Goal: Task Accomplishment & Management: Manage account settings

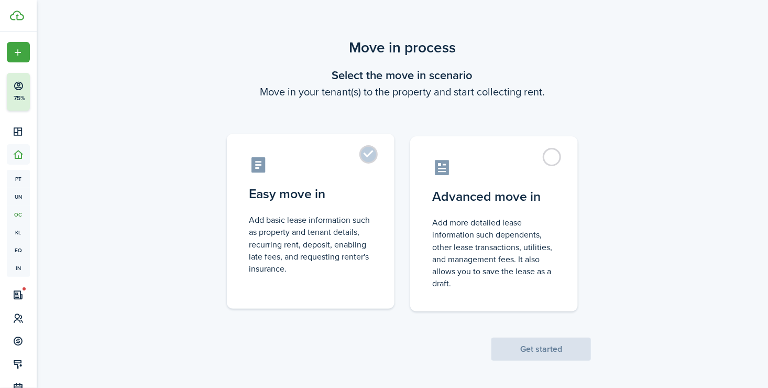
click at [315, 178] on label "Easy move in Add basic lease information such as property and tenant details, r…" at bounding box center [311, 221] width 168 height 175
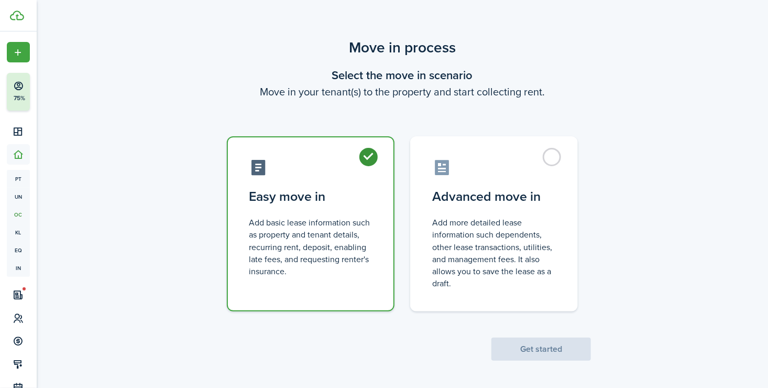
radio input "true"
click at [522, 345] on button "Get started" at bounding box center [542, 348] width 100 height 23
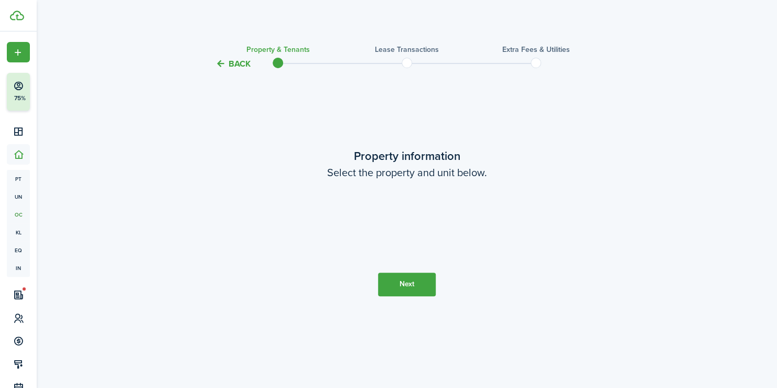
click at [437, 222] on loading-skeleton at bounding box center [407, 220] width 220 height 29
click at [437, 222] on input "[PERSON_NAME] MHP Lot 25" at bounding box center [407, 220] width 220 height 29
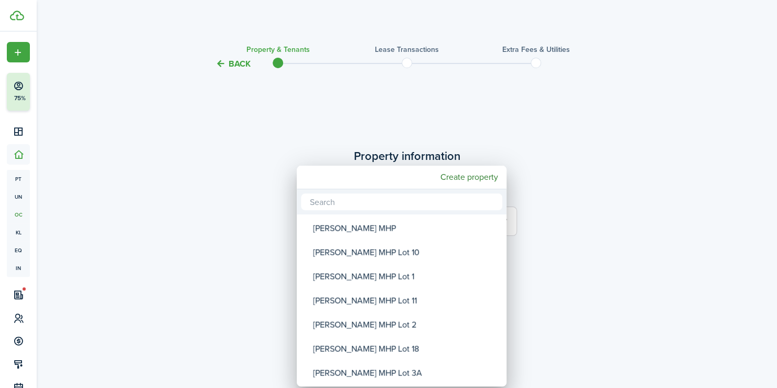
click at [605, 204] on div at bounding box center [388, 193] width 944 height 555
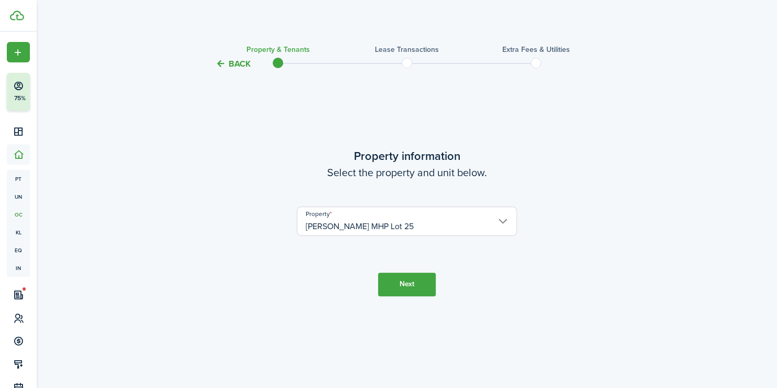
click at [396, 287] on button "Next" at bounding box center [407, 284] width 58 height 24
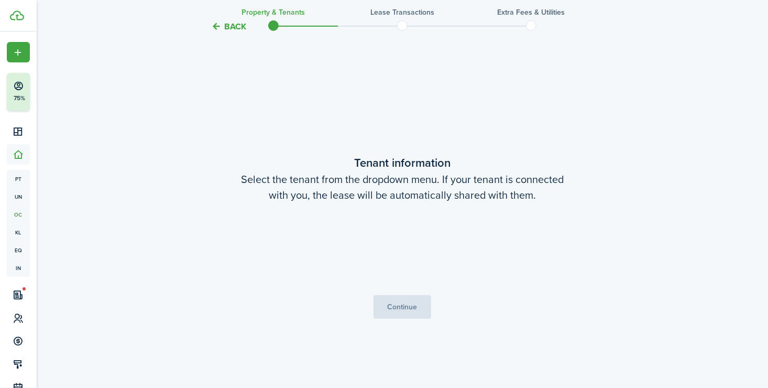
scroll to position [318, 0]
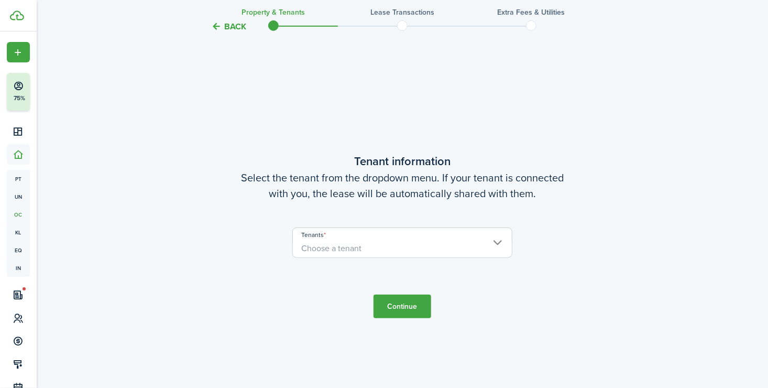
click at [355, 252] on span "Choose a tenant" at bounding box center [331, 248] width 60 height 12
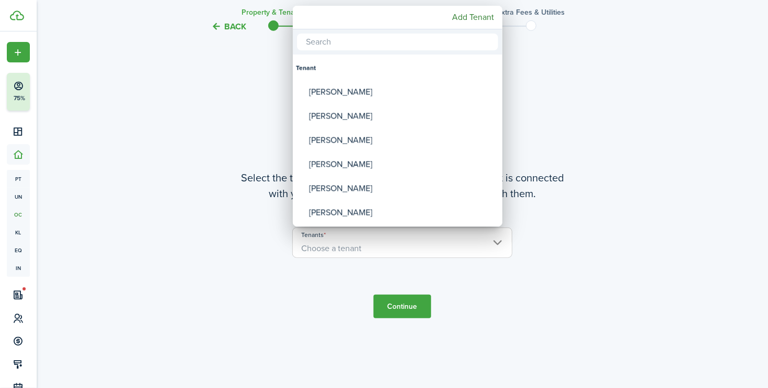
click at [355, 252] on div at bounding box center [384, 193] width 936 height 555
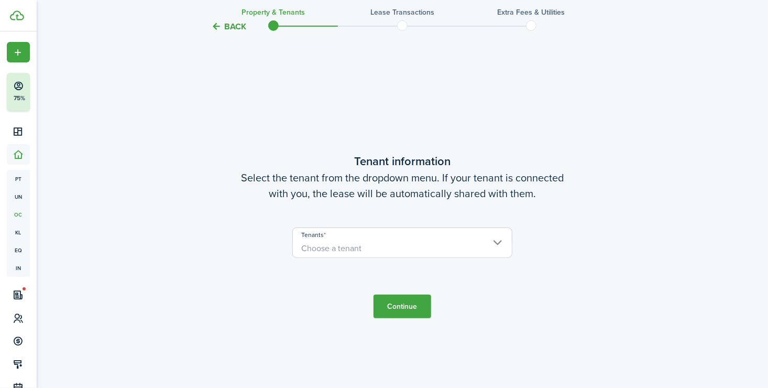
click at [237, 29] on button "Back" at bounding box center [228, 26] width 35 height 11
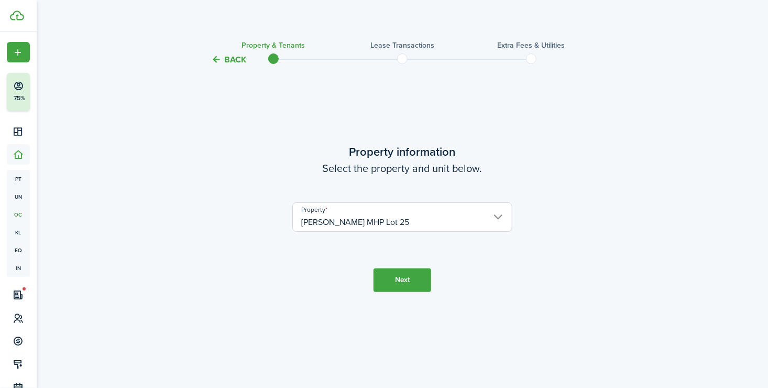
scroll to position [0, 0]
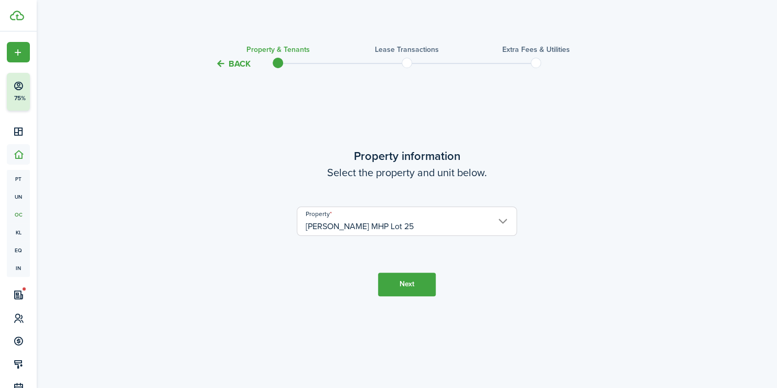
click at [225, 64] on button "Back" at bounding box center [232, 63] width 35 height 11
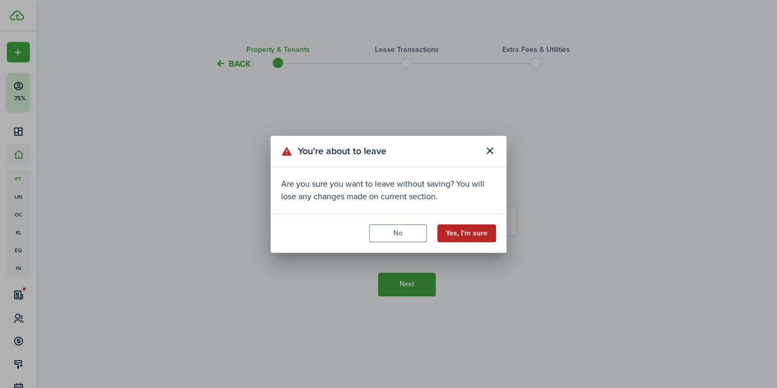
click at [462, 238] on button "Yes, I'm sure" at bounding box center [466, 233] width 59 height 18
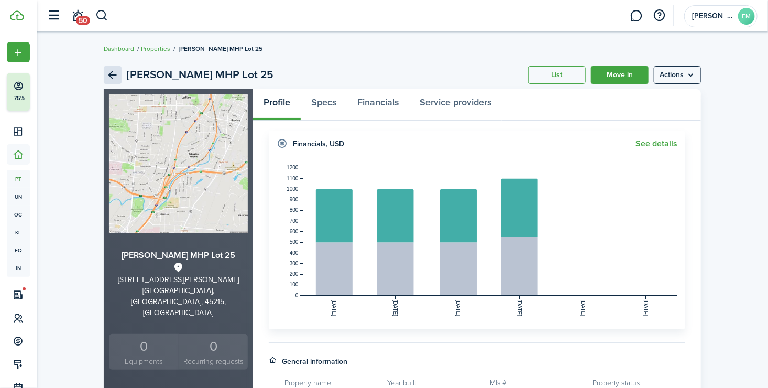
click at [110, 75] on link "Back" at bounding box center [113, 75] width 18 height 18
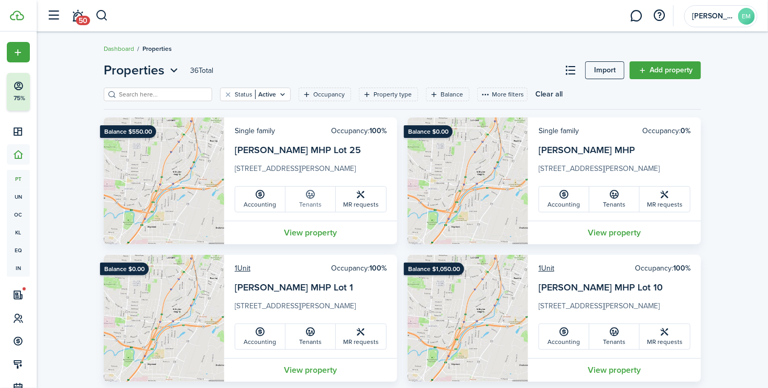
click at [313, 197] on icon at bounding box center [310, 194] width 11 height 10
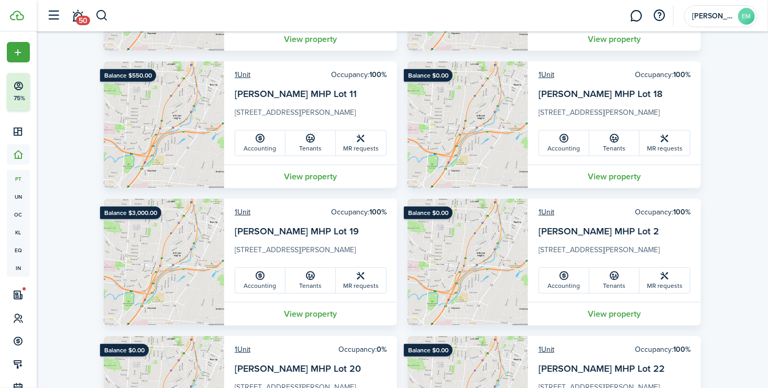
scroll to position [520, 0]
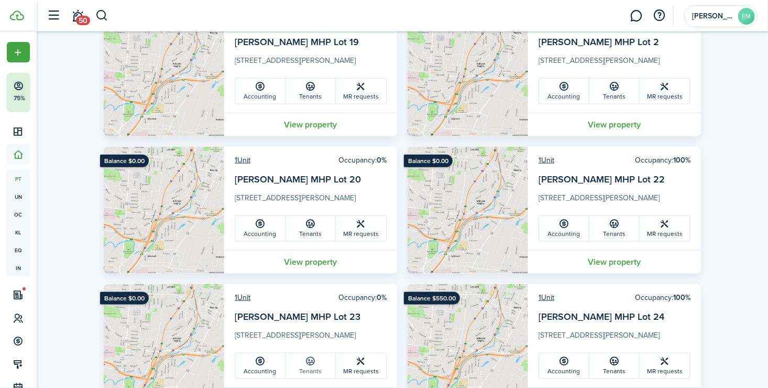
click at [296, 362] on link "Tenants" at bounding box center [311, 365] width 50 height 25
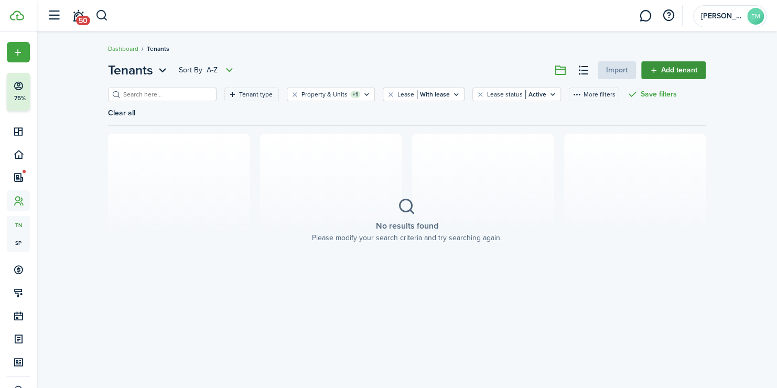
click at [668, 70] on link "Add tenant" at bounding box center [673, 70] width 64 height 18
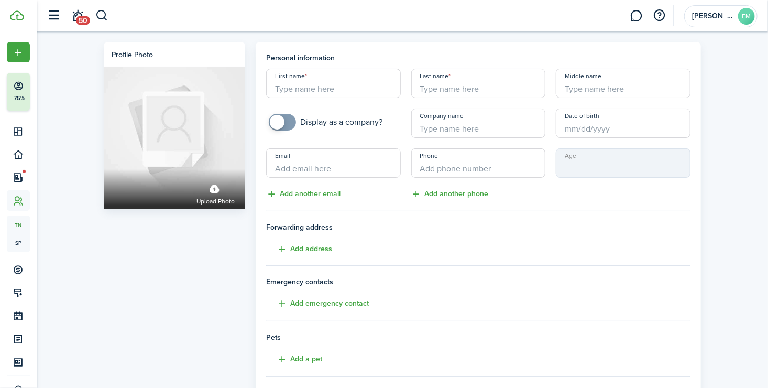
scroll to position [184, 0]
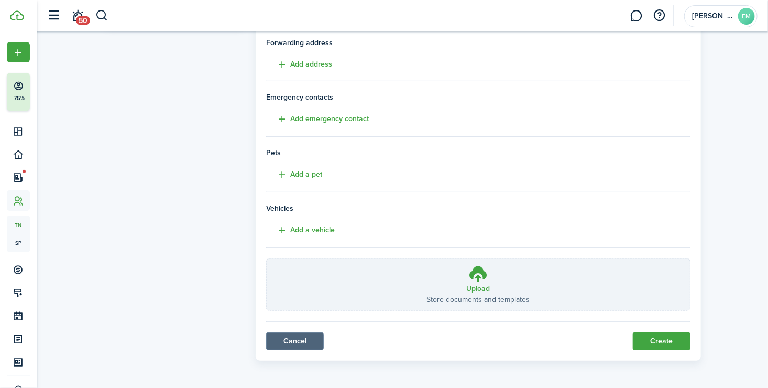
click at [295, 334] on link "Cancel" at bounding box center [295, 341] width 58 height 18
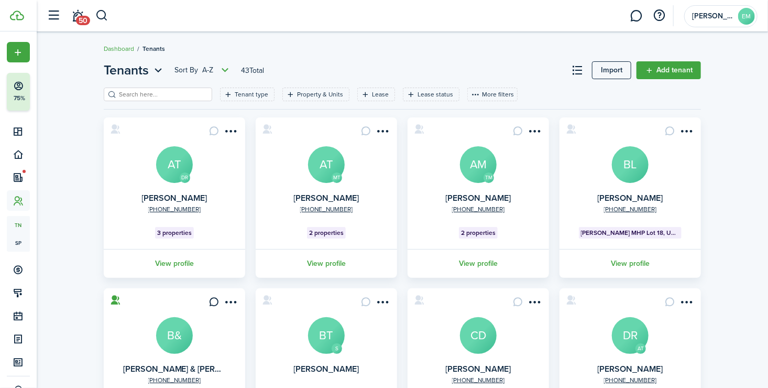
click at [162, 88] on filter-search at bounding box center [158, 95] width 108 height 14
click at [160, 92] on input "search" at bounding box center [162, 95] width 92 height 10
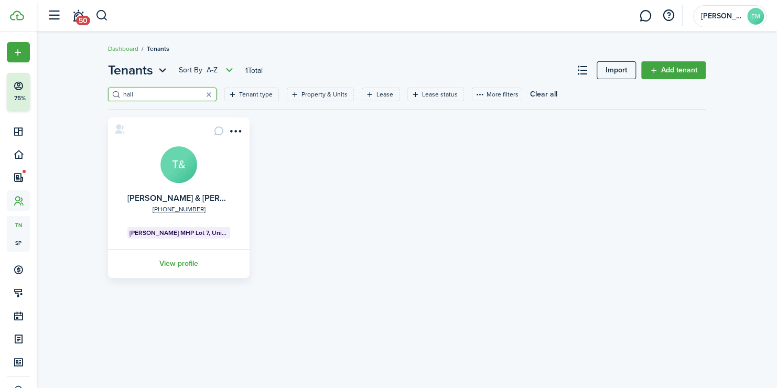
type input "hall"
click at [185, 166] on avatar-text "T&" at bounding box center [178, 164] width 37 height 37
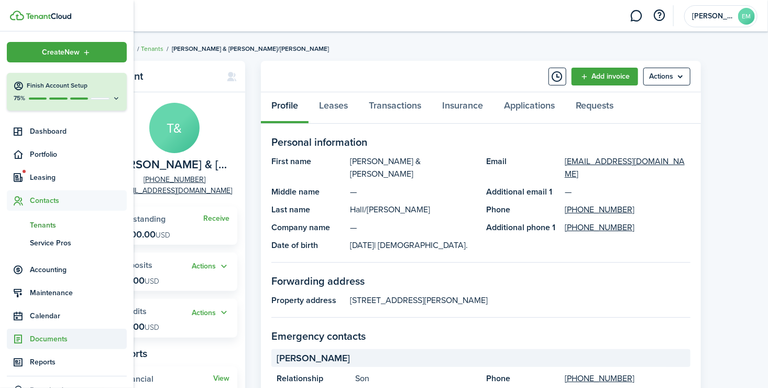
drag, startPoint x: 36, startPoint y: 345, endPoint x: 27, endPoint y: 343, distance: 9.0
click at [27, 343] on sidebar-link-icon at bounding box center [18, 338] width 23 height 11
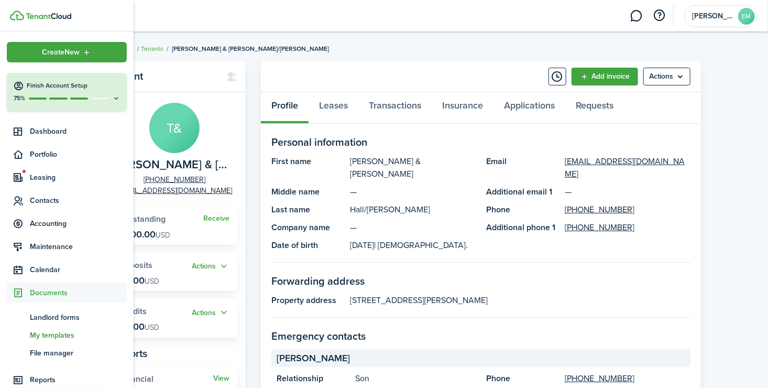
click at [63, 339] on span "My templates" at bounding box center [78, 335] width 97 height 11
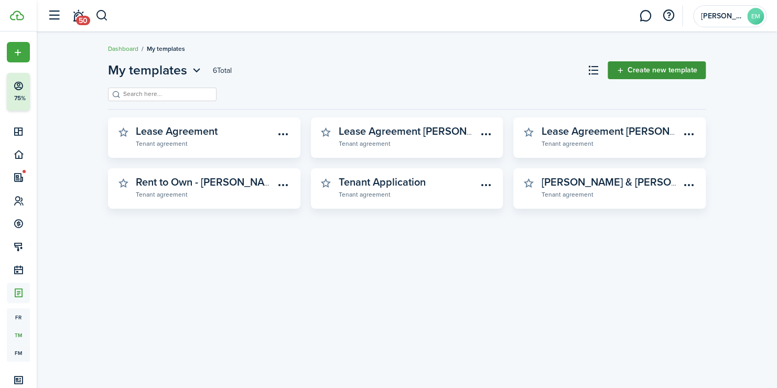
click at [657, 65] on link "Create new template" at bounding box center [656, 70] width 98 height 18
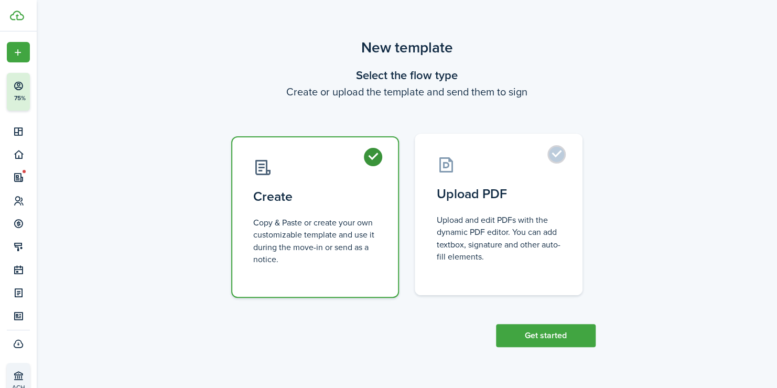
click at [529, 236] on control-radio-card-description "Upload and edit PDFs with the dynamic PDF editor. You can add textbox, signatur…" at bounding box center [498, 238] width 124 height 49
radio input "false"
radio input "true"
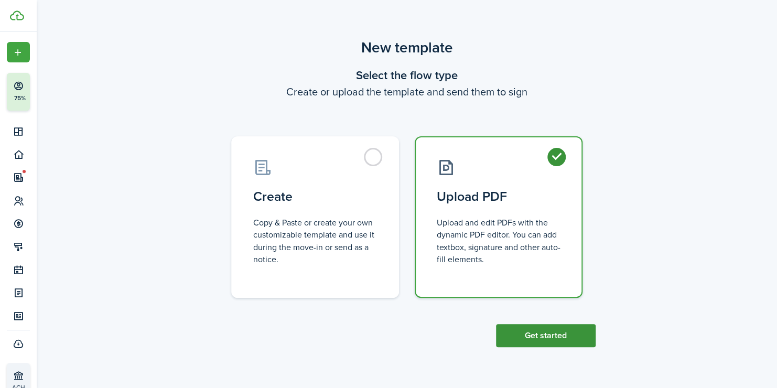
click at [522, 331] on button "Get started" at bounding box center [546, 335] width 100 height 23
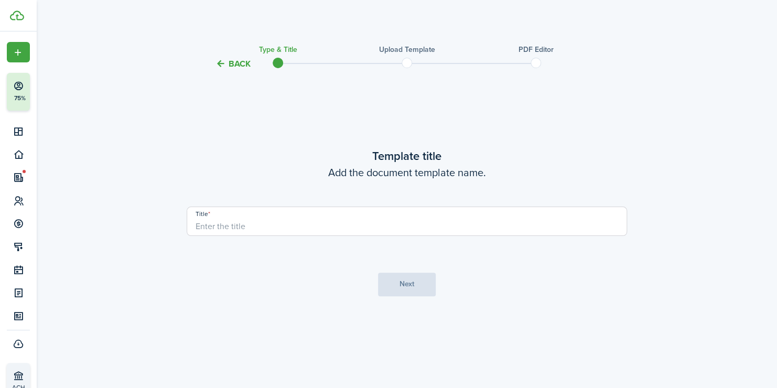
click at [499, 224] on input "Title" at bounding box center [407, 220] width 440 height 29
type input "Lease Agreement Hall/[PERSON_NAME]"
click at [419, 283] on button "Next" at bounding box center [407, 284] width 58 height 24
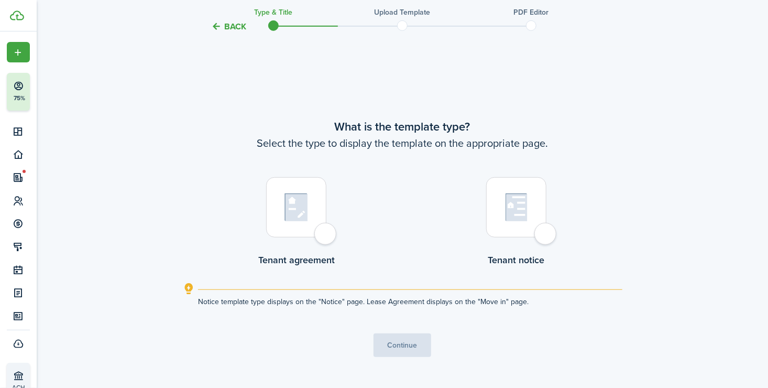
scroll to position [318, 0]
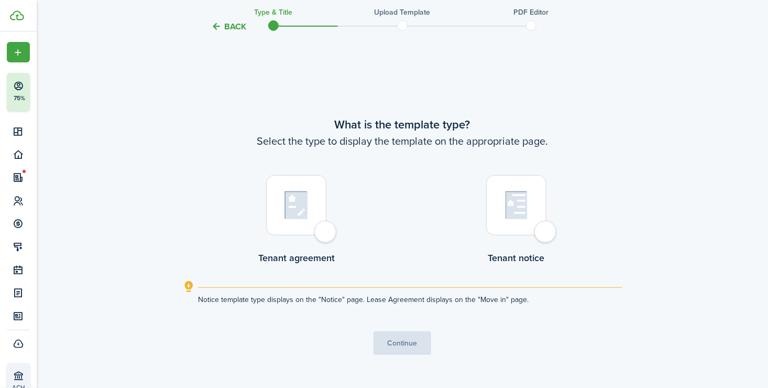
click at [303, 244] on label "Tenant agreement" at bounding box center [296, 222] width 77 height 95
radio input "true"
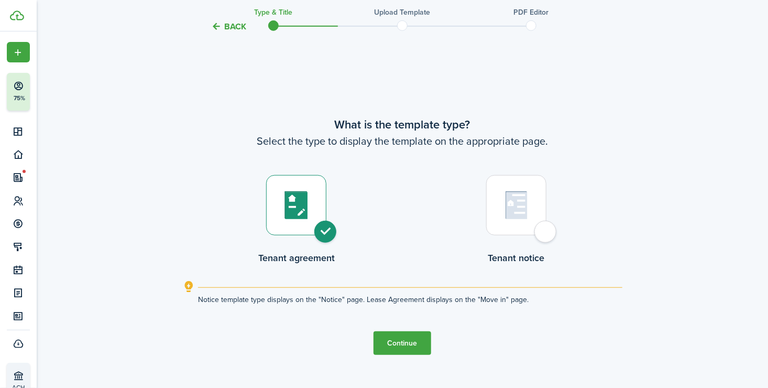
click at [387, 332] on button "Continue" at bounding box center [403, 343] width 58 height 24
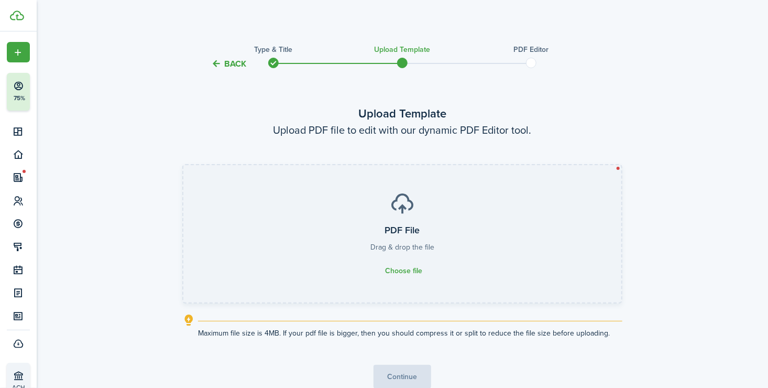
click at [414, 253] on label "PDF File Drag & drop the file Choose file" at bounding box center [402, 233] width 438 height 137
click at [183, 165] on input "PDF File Drag & drop the file Choose file" at bounding box center [183, 165] width 0 height 0
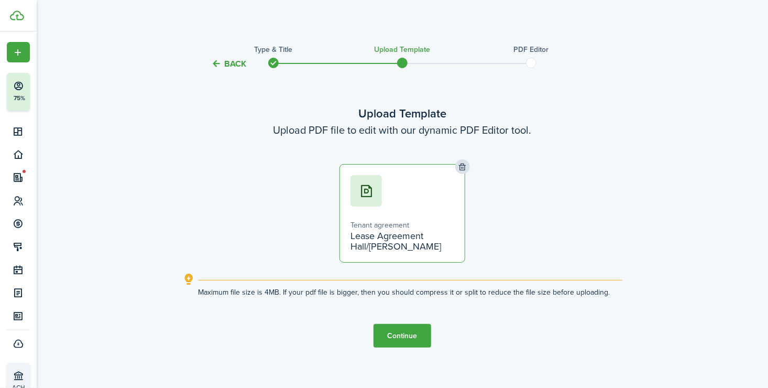
click at [402, 329] on button "Continue" at bounding box center [403, 336] width 58 height 24
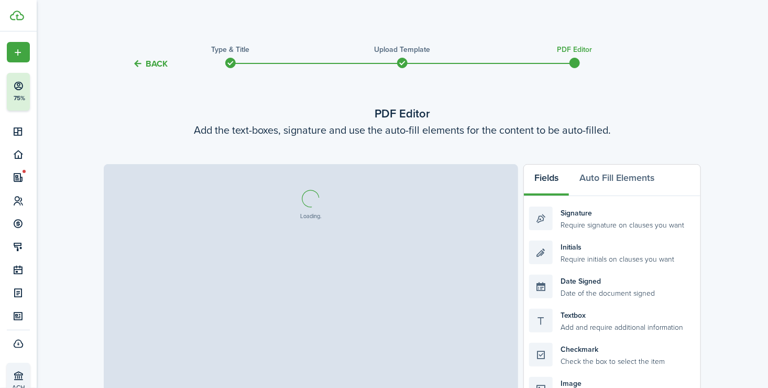
select select "fit"
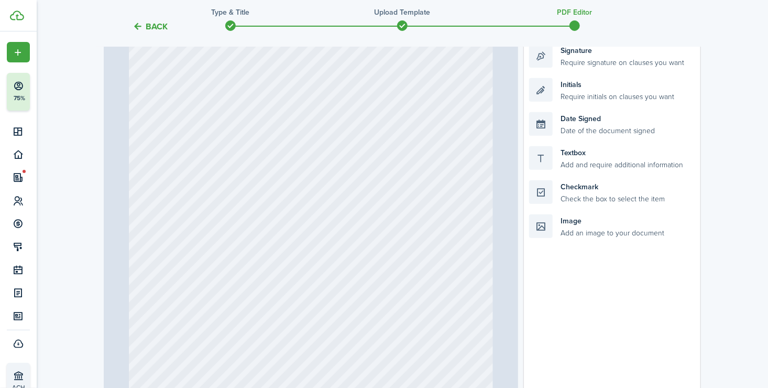
scroll to position [161, 0]
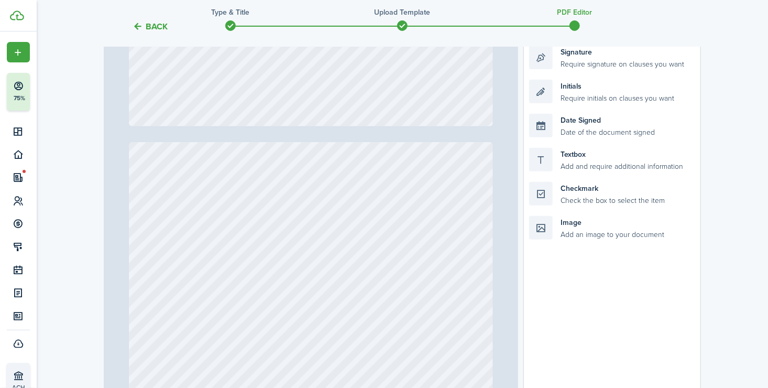
type input "5"
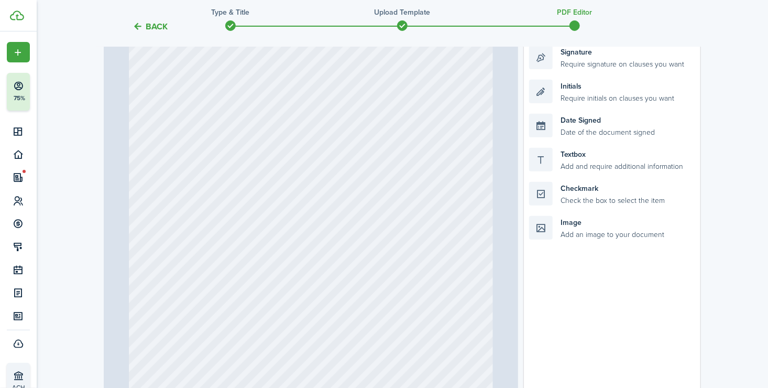
scroll to position [2010, 0]
drag, startPoint x: 544, startPoint y: 85, endPoint x: 270, endPoint y: 153, distance: 282.9
click at [270, 153] on div "Page 5 of 5 50% 75% 100% 150% 200% Fit Initials Loading Fields Auto Fill Elemen…" at bounding box center [402, 220] width 597 height 435
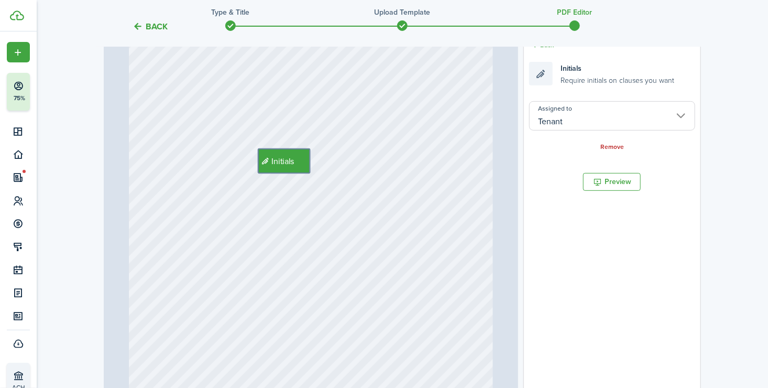
scroll to position [145, 0]
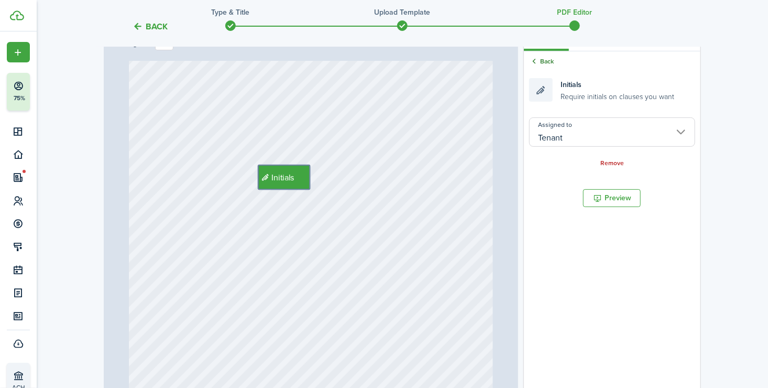
click at [550, 62] on link "Back" at bounding box center [541, 61] width 25 height 9
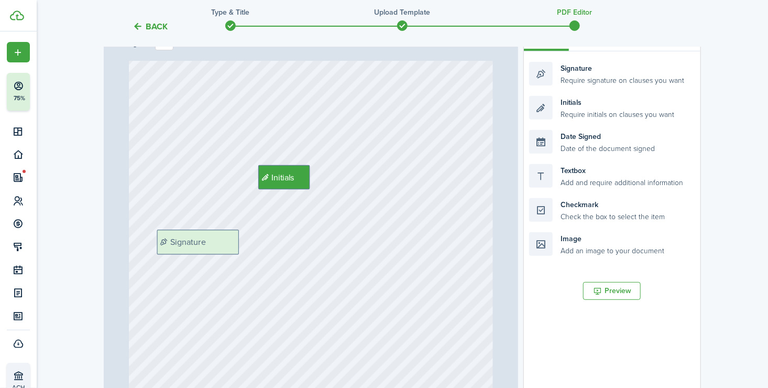
drag, startPoint x: 542, startPoint y: 77, endPoint x: 170, endPoint y: 245, distance: 408.1
click at [170, 245] on div "Page 5 of 5 50% 75% 100% 150% 200% Fit Initials Signature Loading Fields Auto F…" at bounding box center [402, 236] width 597 height 435
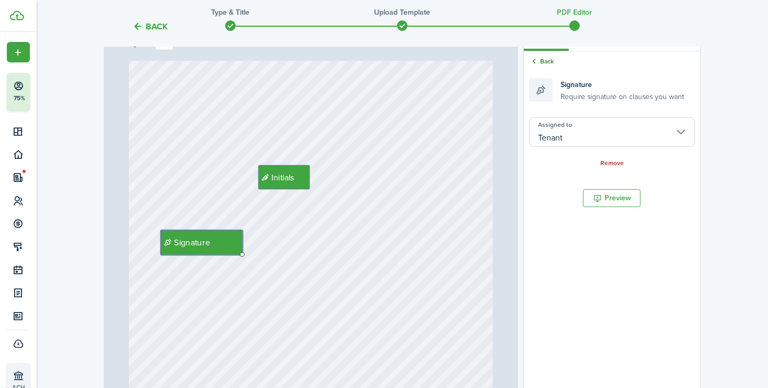
click at [549, 63] on link "Back" at bounding box center [541, 61] width 25 height 9
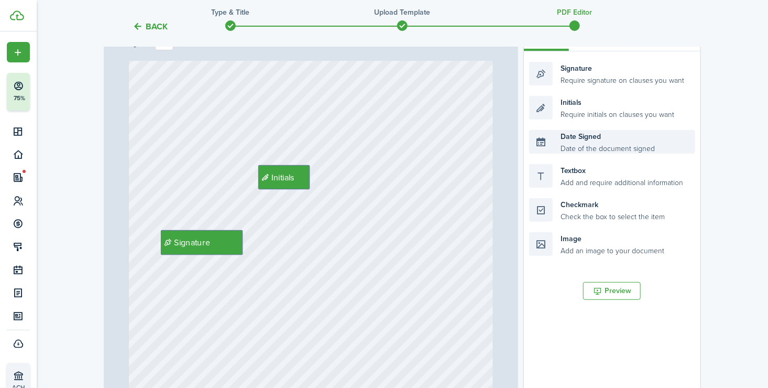
drag, startPoint x: 543, startPoint y: 143, endPoint x: 369, endPoint y: 241, distance: 199.7
click at [369, 241] on div "Page 5 of 5 50% 75% 100% 150% 200% Fit Initials Signature Loading Fields Auto F…" at bounding box center [402, 236] width 597 height 435
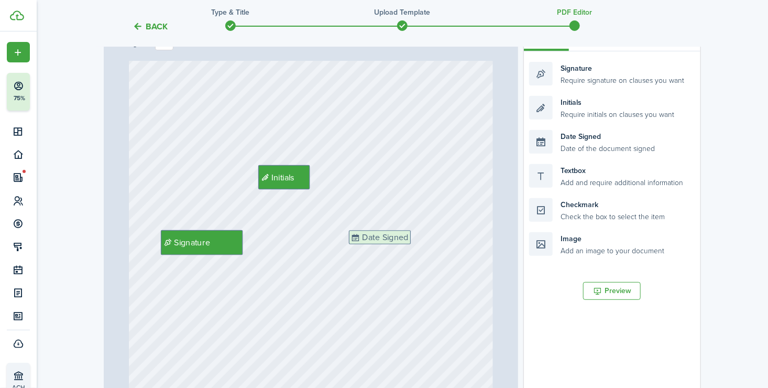
drag, startPoint x: 544, startPoint y: 139, endPoint x: 364, endPoint y: 239, distance: 206.2
click at [364, 239] on div "Page 5 of 5 50% 75% 100% 150% 200% Fit Initials Signature Date Signed Loading F…" at bounding box center [402, 236] width 597 height 435
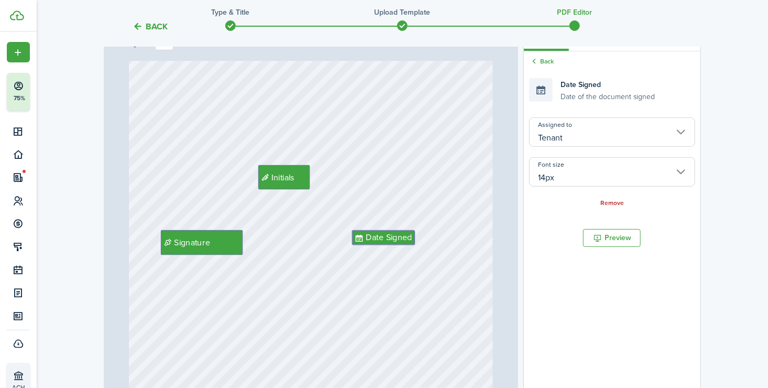
scroll to position [310, 0]
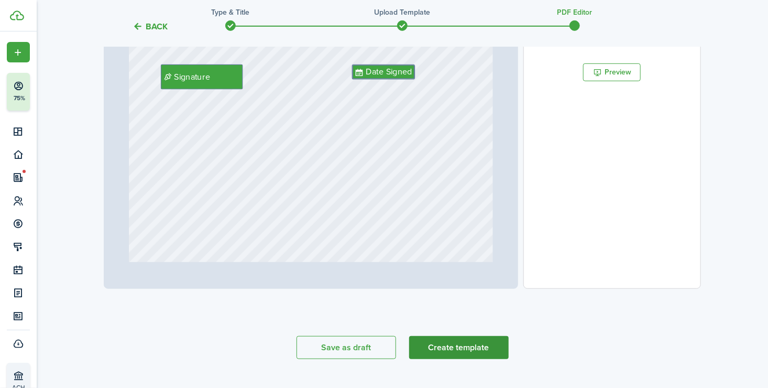
click at [462, 354] on button "Create template" at bounding box center [459, 347] width 100 height 23
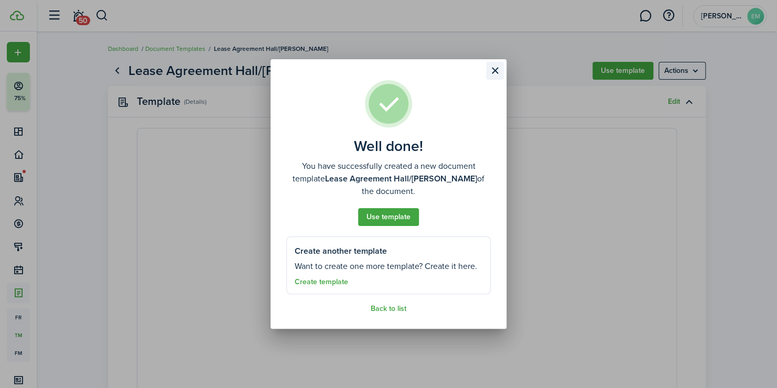
select select "fit"
click at [494, 74] on button "Close modal" at bounding box center [495, 71] width 18 height 18
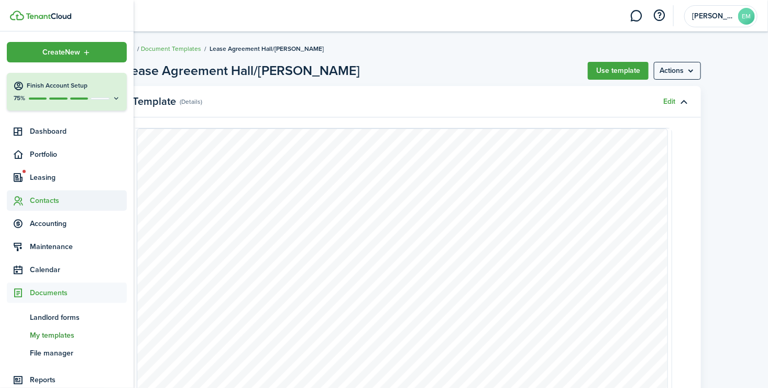
click at [40, 195] on span "Contacts" at bounding box center [78, 200] width 97 height 11
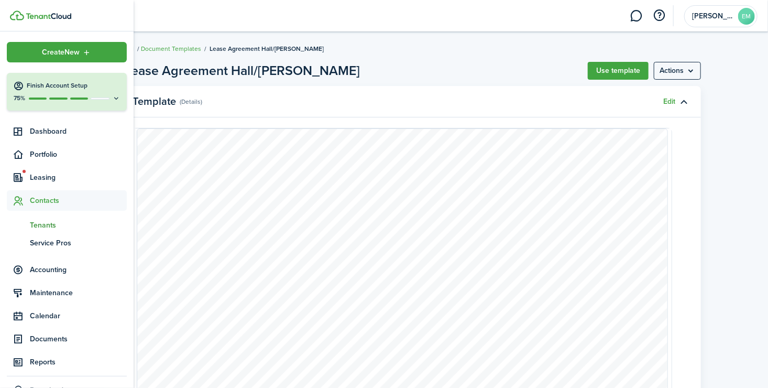
click at [42, 228] on span "Tenants" at bounding box center [78, 225] width 97 height 11
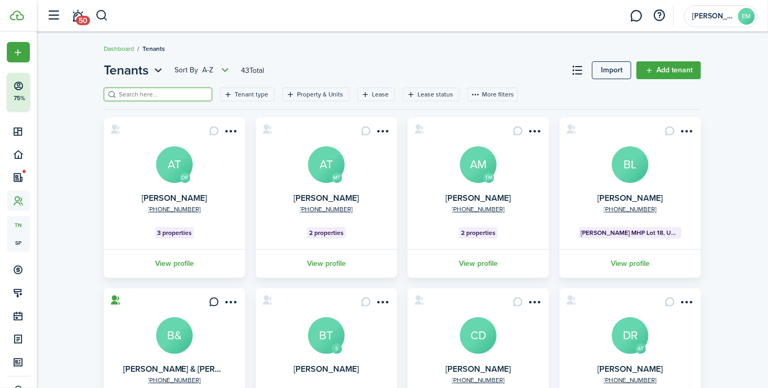
click at [166, 94] on input "search" at bounding box center [162, 95] width 92 height 10
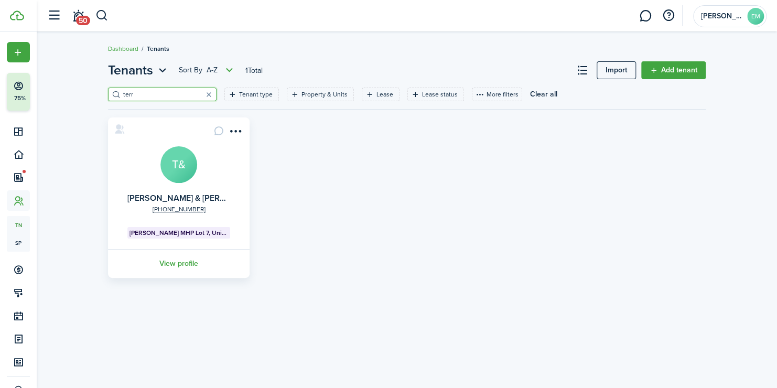
type input "terr"
click at [178, 173] on avatar-text "T&" at bounding box center [178, 164] width 37 height 37
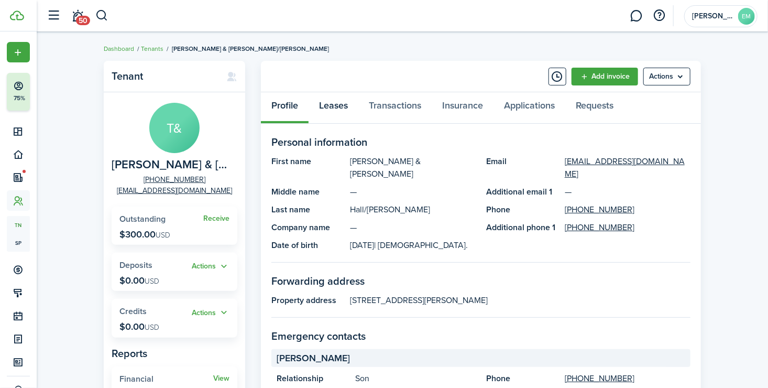
click at [340, 102] on link "Leases" at bounding box center [334, 107] width 50 height 31
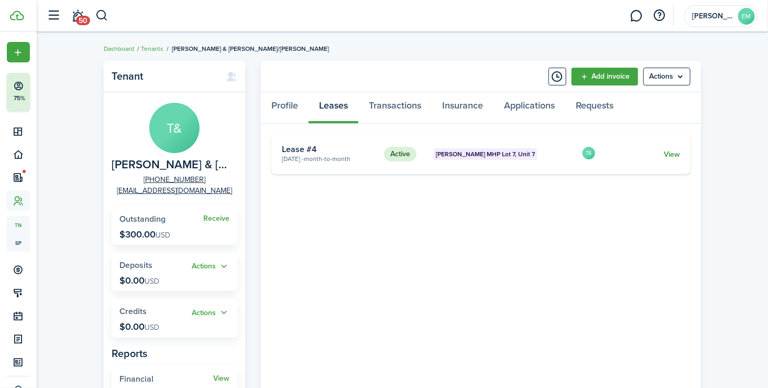
click at [679, 156] on link "View" at bounding box center [672, 154] width 16 height 11
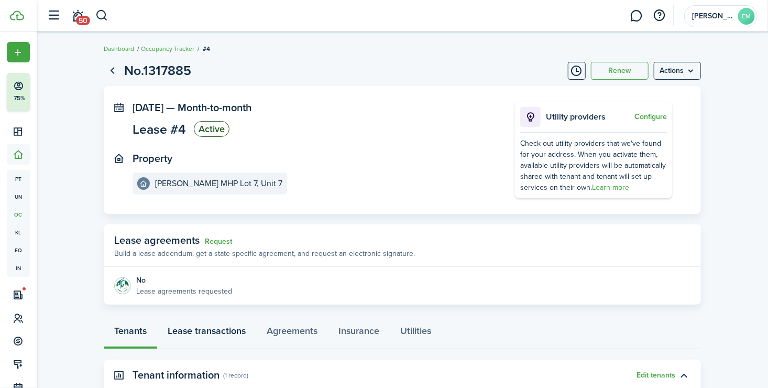
click at [233, 328] on link "Lease transactions" at bounding box center [206, 333] width 99 height 31
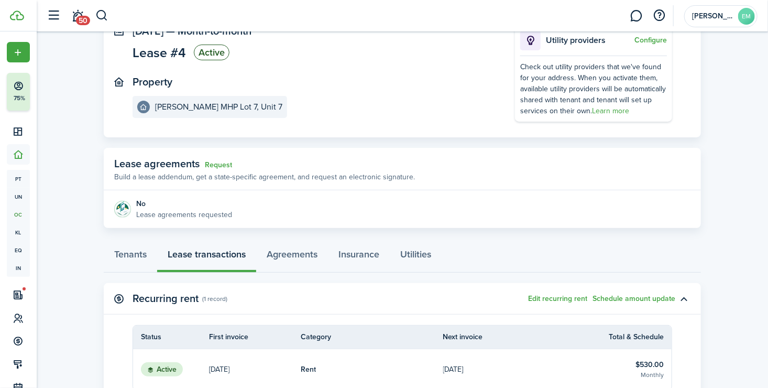
scroll to position [81, 0]
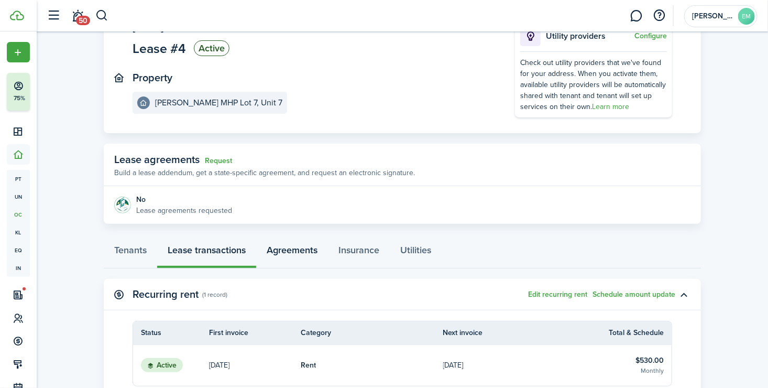
click at [281, 252] on link "Agreements" at bounding box center [292, 252] width 72 height 31
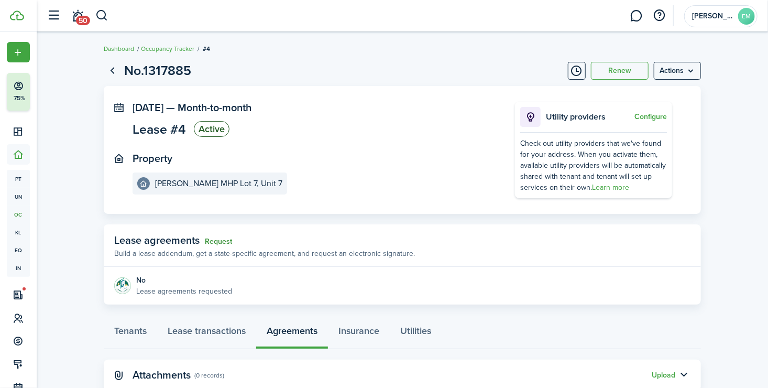
click at [213, 245] on link "Request" at bounding box center [218, 241] width 27 height 8
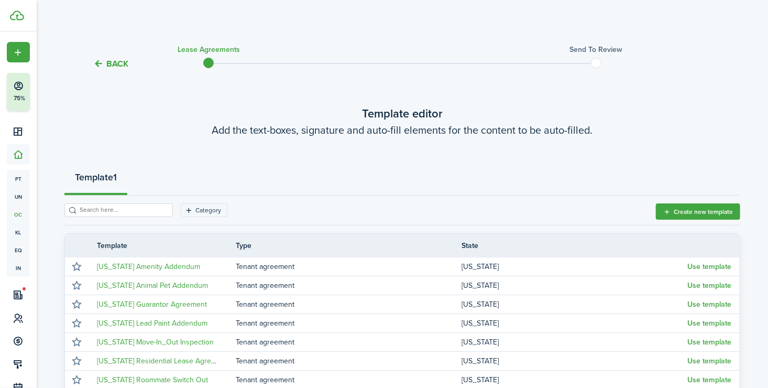
scroll to position [224, 0]
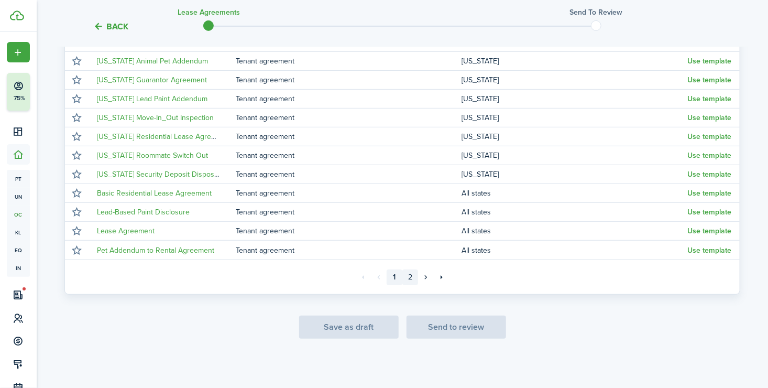
click at [408, 279] on link "2" at bounding box center [410, 277] width 16 height 16
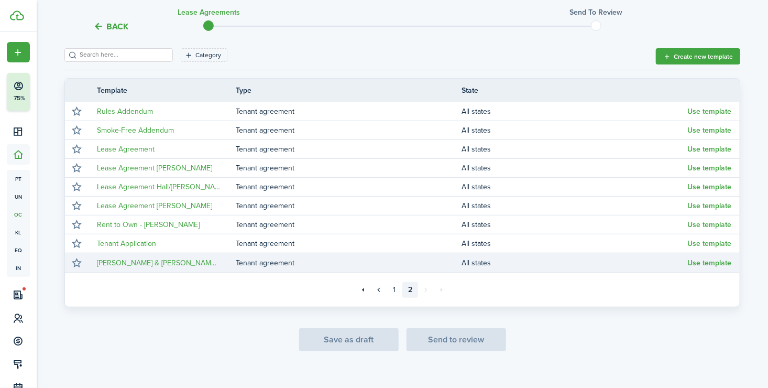
scroll to position [168, 0]
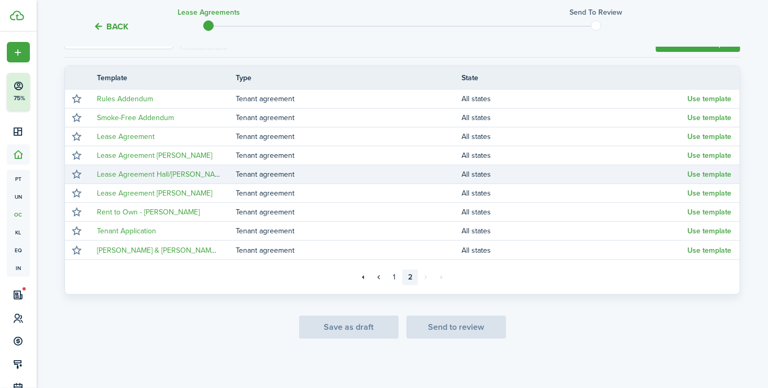
click at [192, 174] on td "Lease Agreement Hall/[PERSON_NAME]" at bounding box center [162, 174] width 147 height 14
click at [701, 170] on button "Use template" at bounding box center [709, 174] width 44 height 8
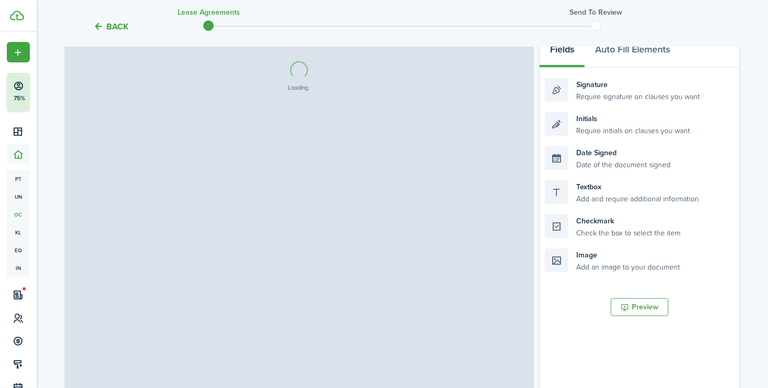
select select "fit"
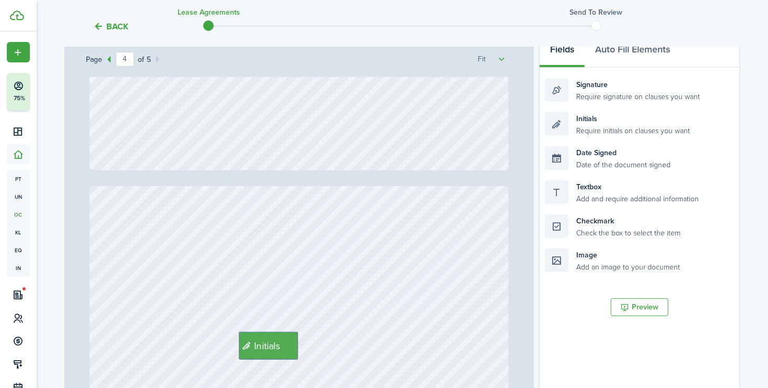
type input "5"
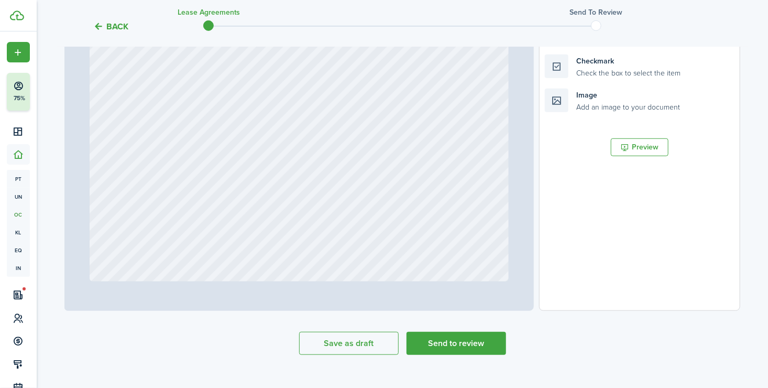
scroll to position [344, 0]
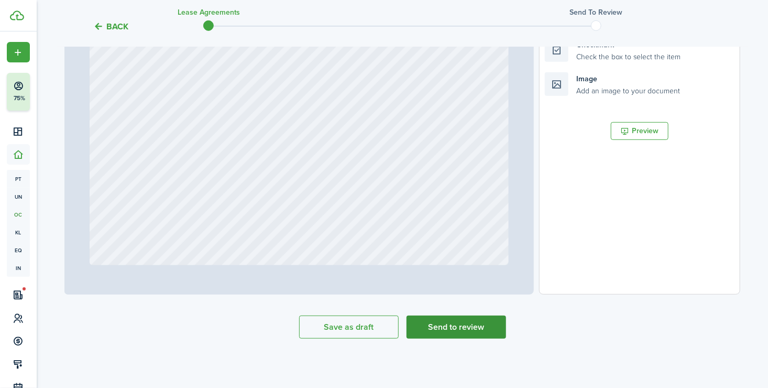
click at [476, 333] on button "Send to review" at bounding box center [457, 326] width 100 height 23
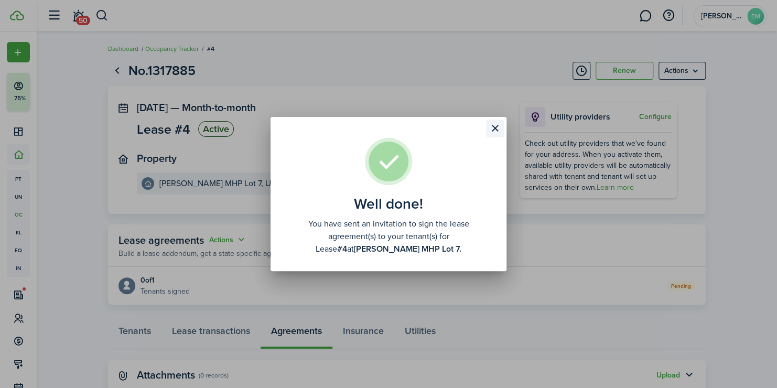
click at [501, 122] on button "Close modal" at bounding box center [495, 128] width 18 height 18
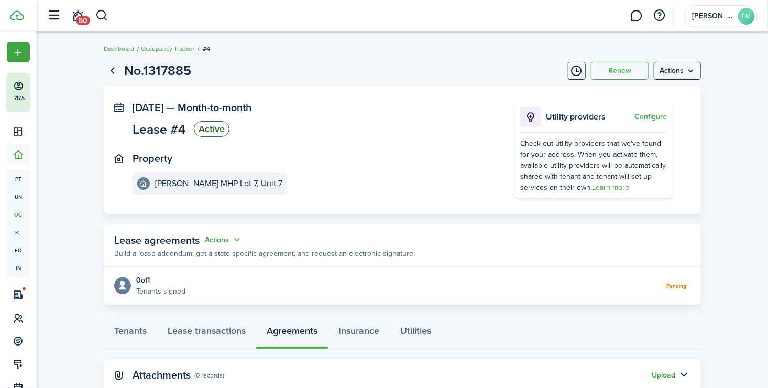
click at [508, 102] on panel-main-wrapper "[DATE] — Month-to-month Lease #4 Active Property [PERSON_NAME] MHP Lot 7, Unit …" at bounding box center [403, 150] width 540 height 96
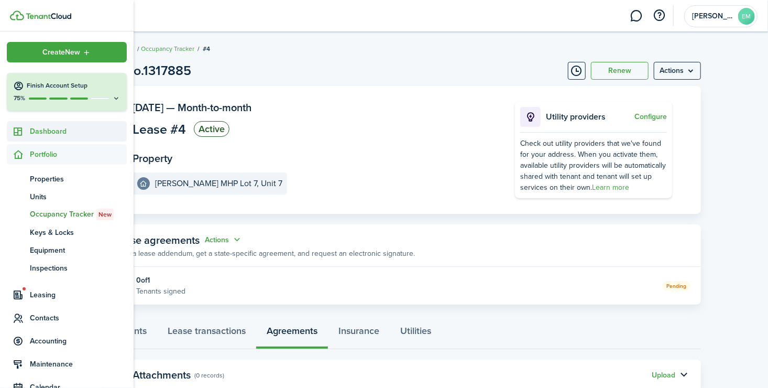
click at [40, 134] on span "Dashboard" at bounding box center [78, 131] width 97 height 11
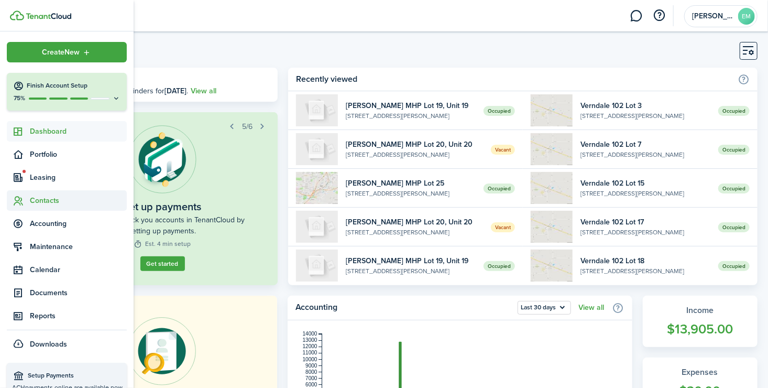
click at [45, 200] on span "Contacts" at bounding box center [78, 200] width 97 height 11
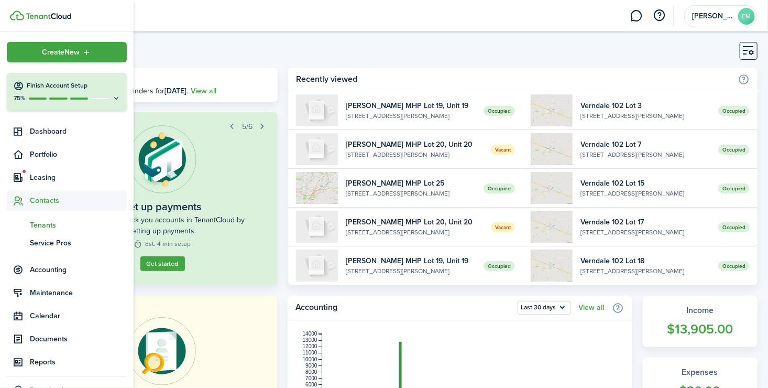
click at [45, 227] on span "Tenants" at bounding box center [78, 225] width 97 height 11
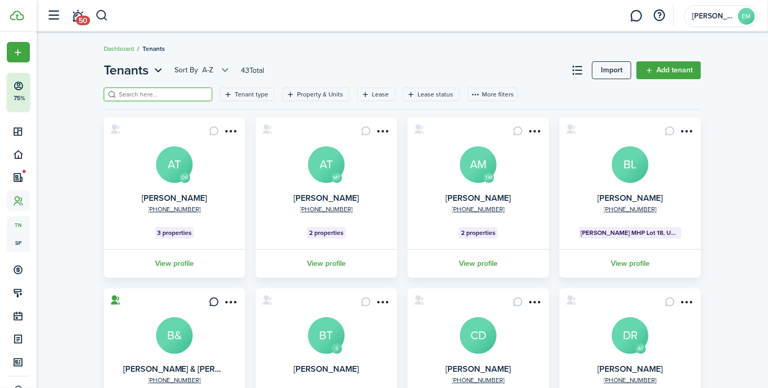
click at [151, 94] on input "search" at bounding box center [162, 95] width 92 height 10
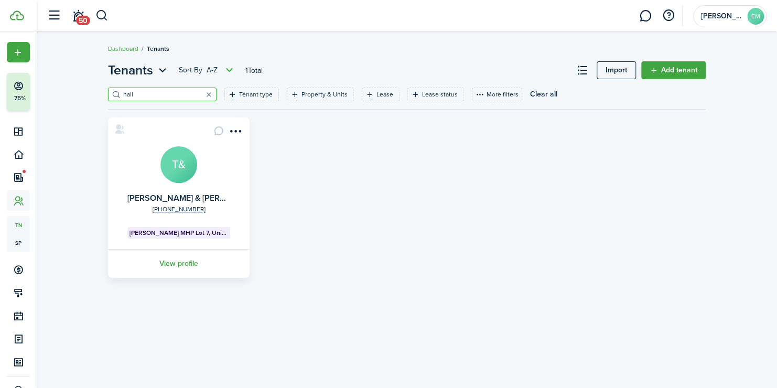
type input "hall"
click at [187, 161] on avatar-text "T&" at bounding box center [178, 164] width 37 height 37
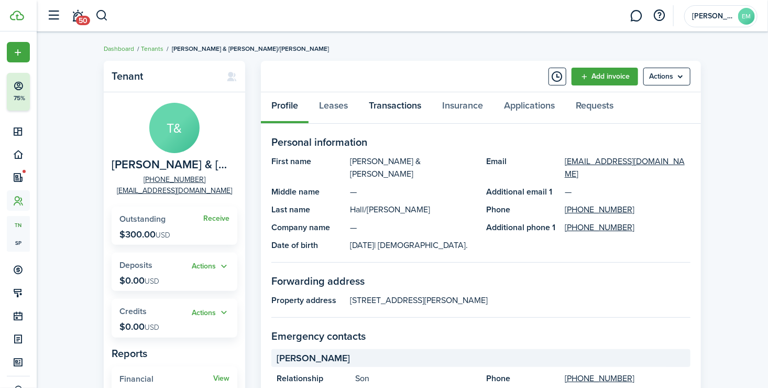
click at [402, 104] on link "Transactions" at bounding box center [394, 107] width 73 height 31
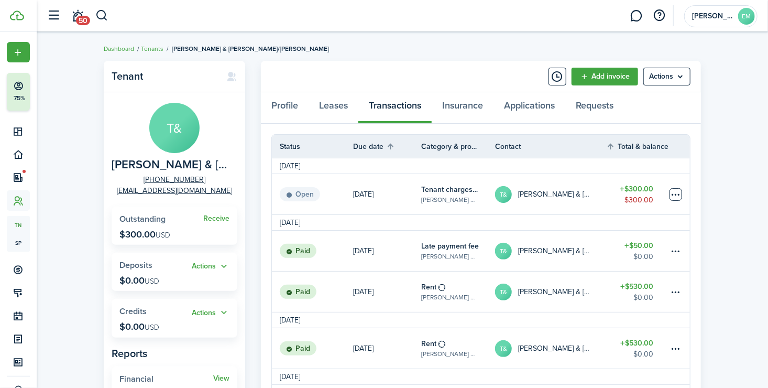
click at [670, 194] on table-menu-btn-icon at bounding box center [676, 194] width 13 height 13
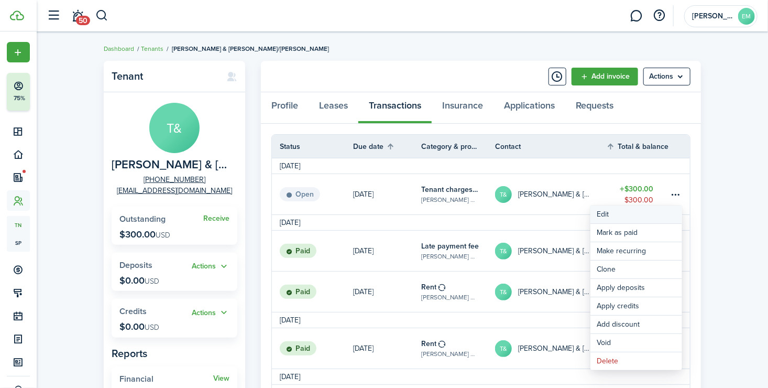
click at [642, 210] on button "Edit" at bounding box center [637, 214] width 92 height 18
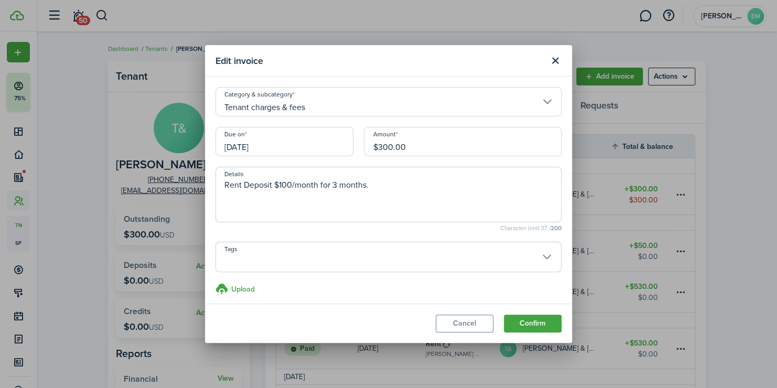
click at [443, 153] on input "$300.00" at bounding box center [463, 141] width 198 height 29
drag, startPoint x: 436, startPoint y: 150, endPoint x: 359, endPoint y: 160, distance: 78.2
click at [359, 160] on div "Amount $300.00" at bounding box center [462, 147] width 208 height 40
type input "$350.00"
click at [390, 185] on textarea "Rent Deposit $100/month for 3 months." at bounding box center [388, 198] width 345 height 38
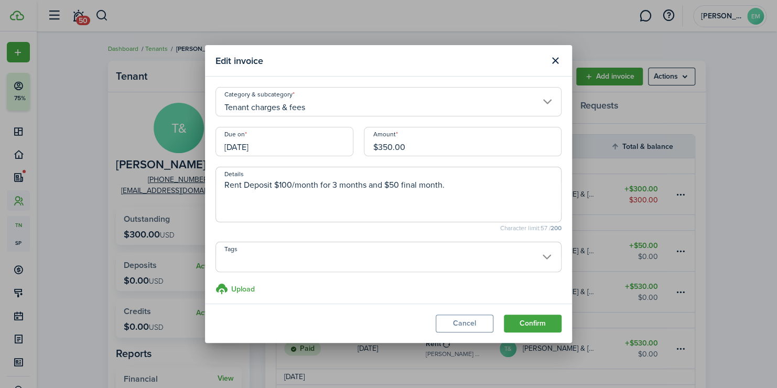
click at [418, 185] on textarea "Rent Deposit $100/month for 3 months and $50 final month." at bounding box center [388, 198] width 345 height 38
type textarea "Rent Deposit $100/month for 3 months and $50 final 4th month."
click at [519, 314] on button "Confirm" at bounding box center [533, 323] width 58 height 18
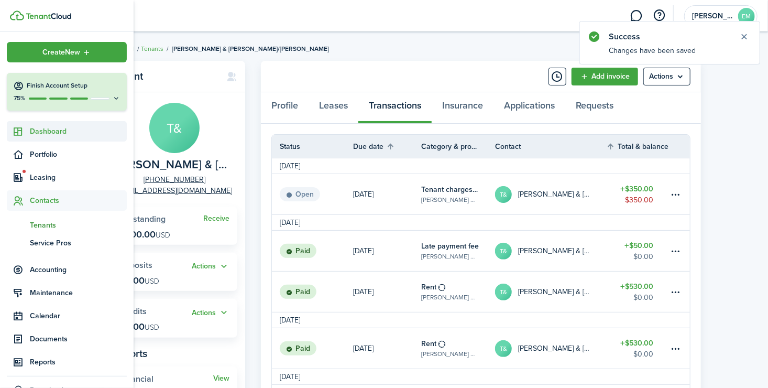
click at [38, 129] on span "Dashboard" at bounding box center [78, 131] width 97 height 11
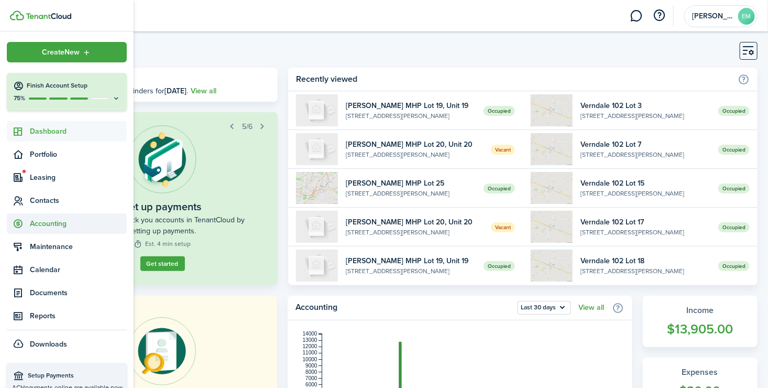
click at [49, 226] on span "Accounting" at bounding box center [78, 223] width 97 height 11
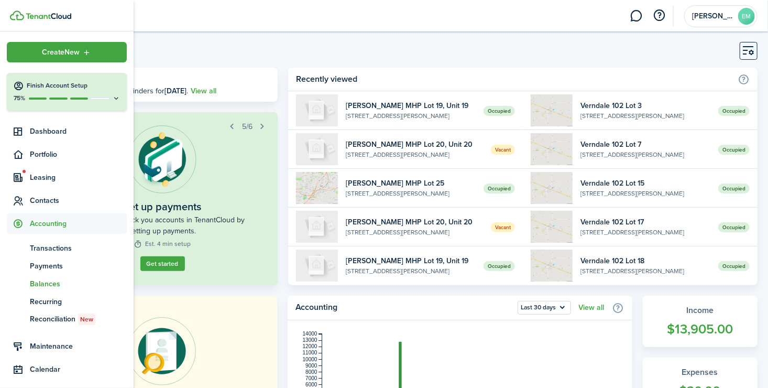
click at [47, 283] on span "Balances" at bounding box center [78, 283] width 97 height 11
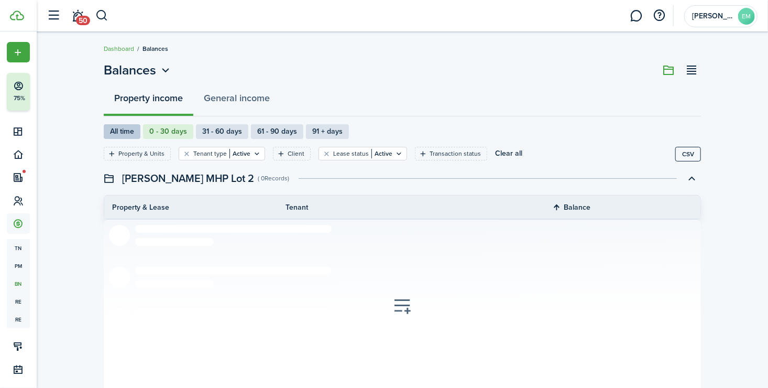
click at [126, 126] on label "All time" at bounding box center [122, 131] width 37 height 15
radio input "true"
click at [182, 152] on button "Clear filter" at bounding box center [186, 153] width 9 height 8
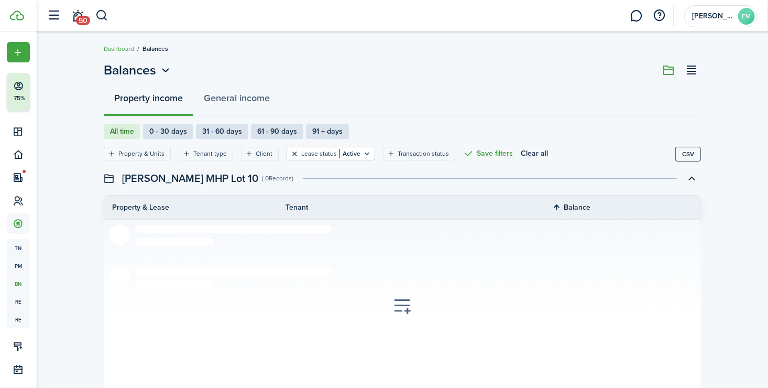
click at [290, 154] on button "Clear filter" at bounding box center [294, 153] width 9 height 8
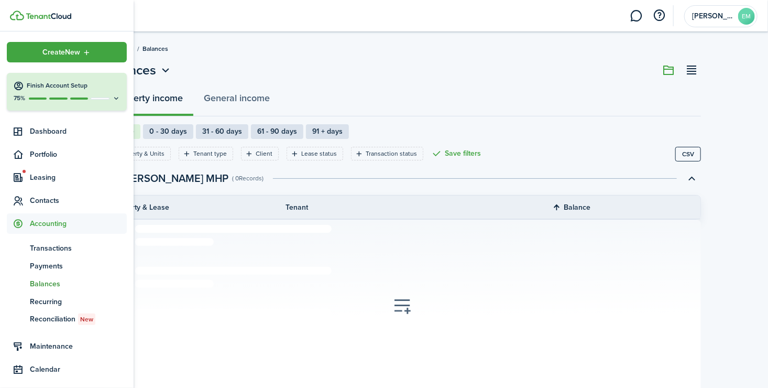
click at [44, 286] on span "Balances" at bounding box center [78, 283] width 97 height 11
